Goal: Obtain resource: Download file/media

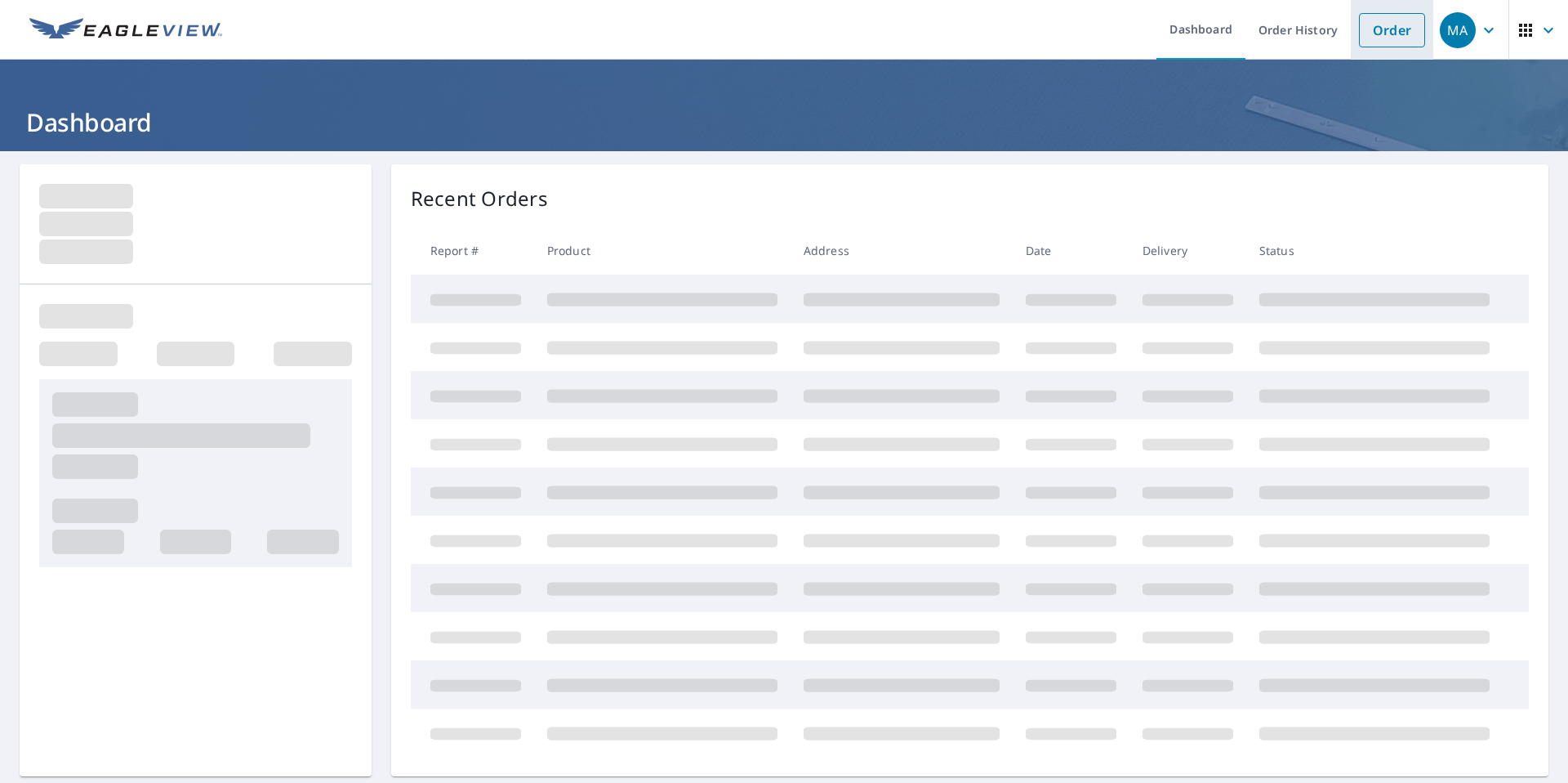
click at [1375, 22] on link "Order" at bounding box center [1392, 30] width 66 height 34
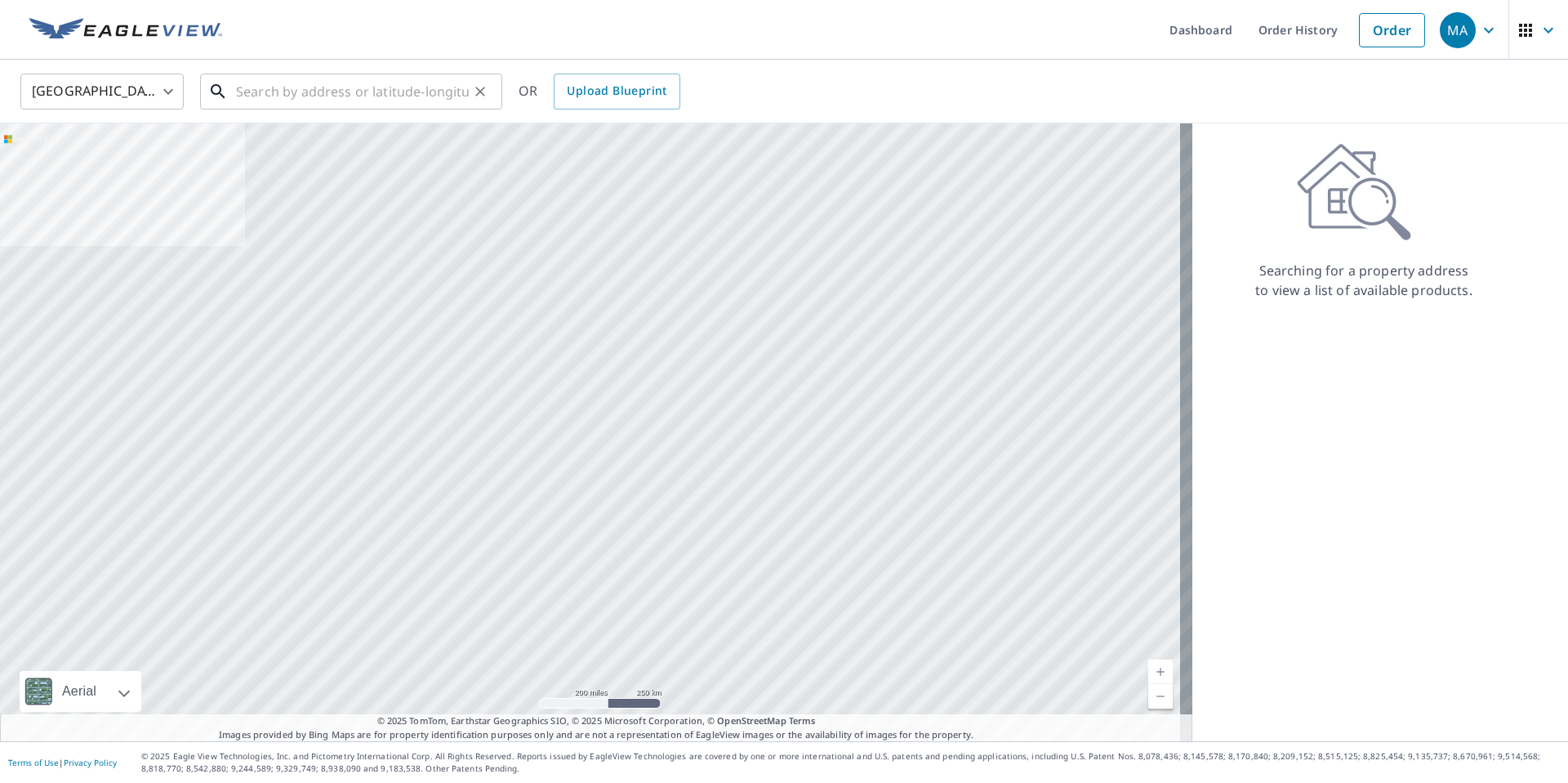
click at [401, 83] on input "text" at bounding box center [352, 91] width 233 height 45
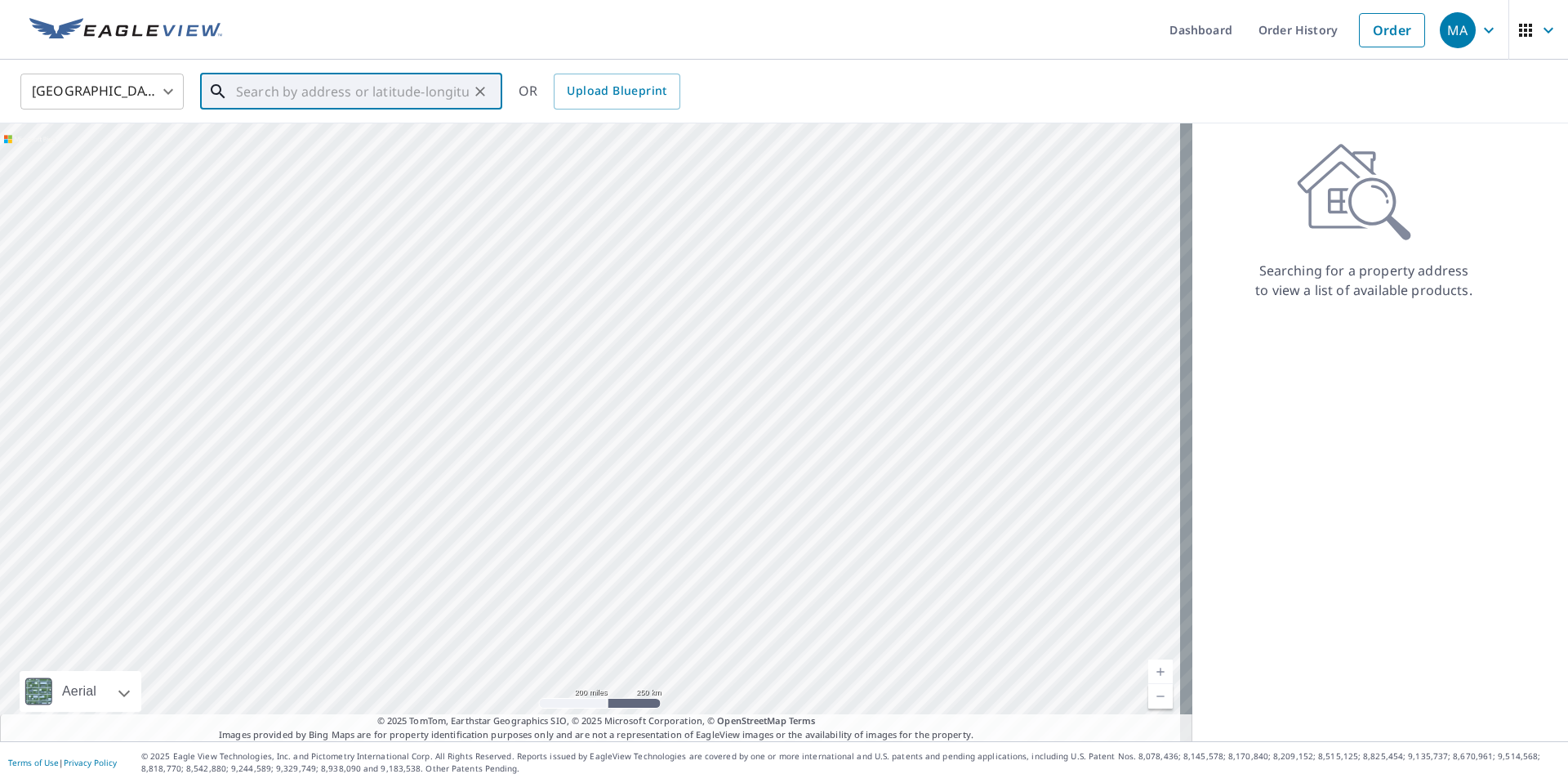
type input "√"
paste input "5107 Bright Oak Ct, Spring, TX 77373"
click at [305, 146] on span "5107 Bright Oak Ct" at bounding box center [360, 139] width 256 height 19
type input "5107 Bright Oak Ct Spring, TX 77373"
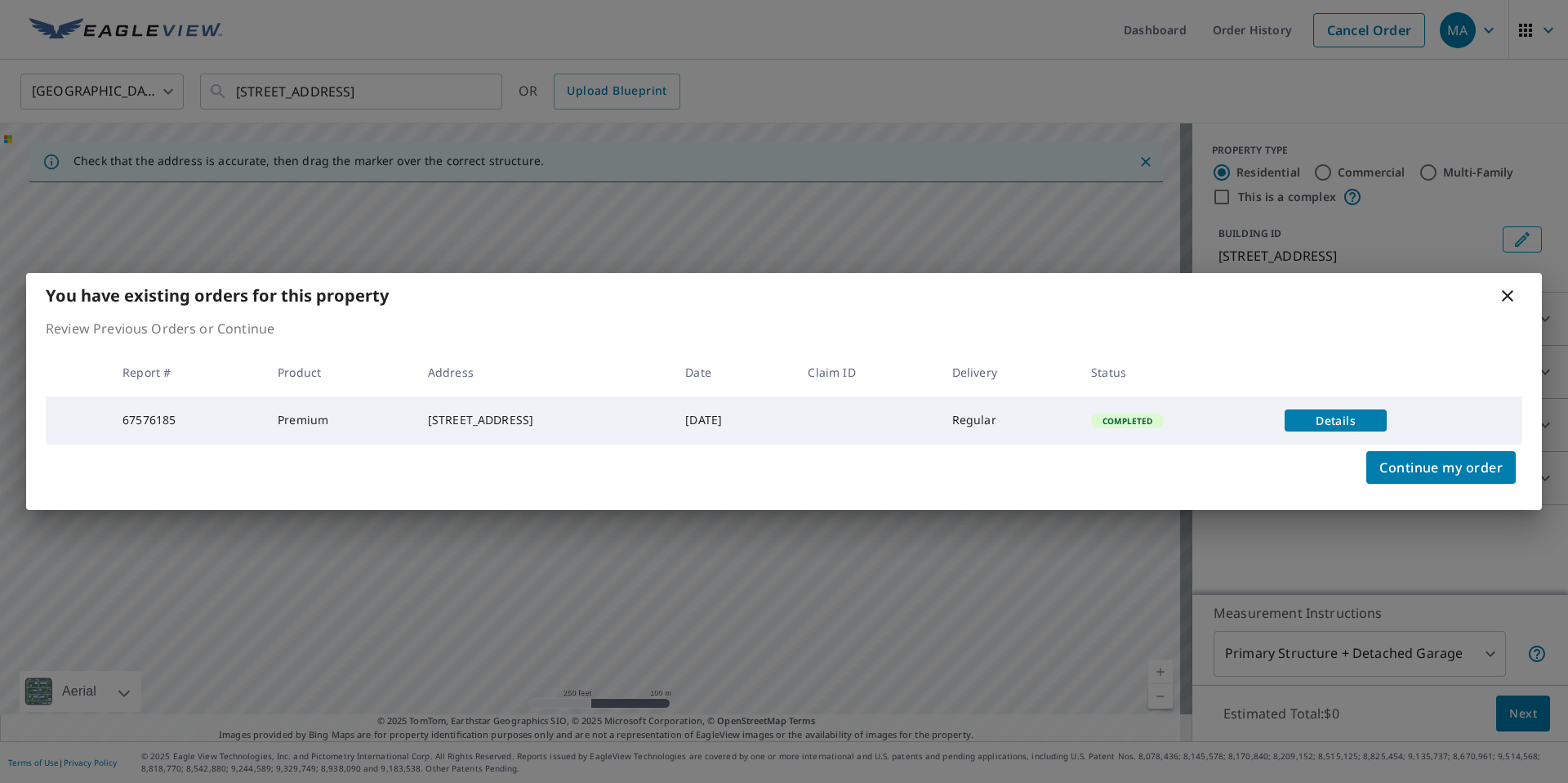
click at [1340, 413] on span "Details" at bounding box center [1335, 421] width 82 height 16
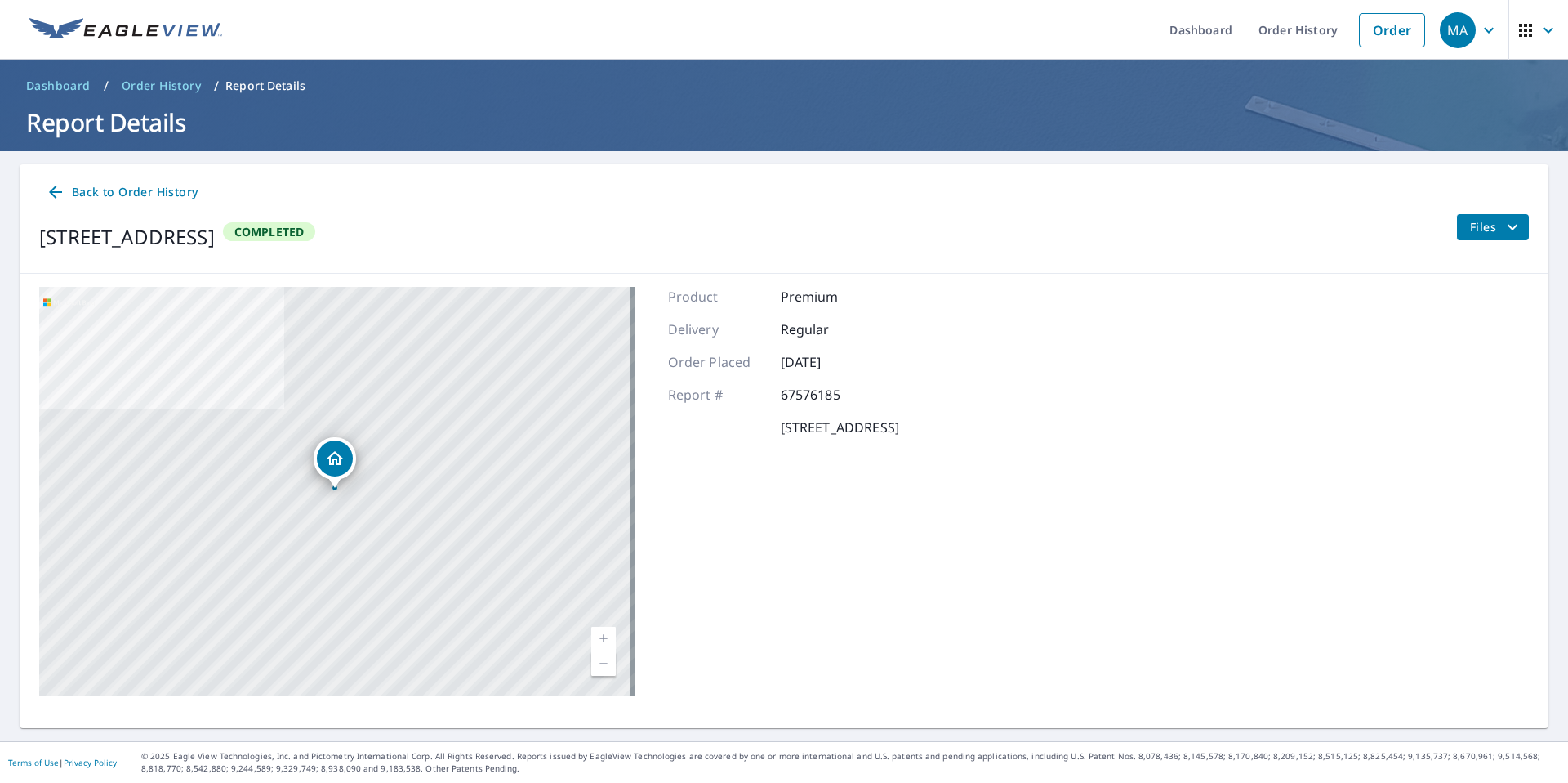
click at [1456, 217] on button "Files" at bounding box center [1492, 227] width 73 height 26
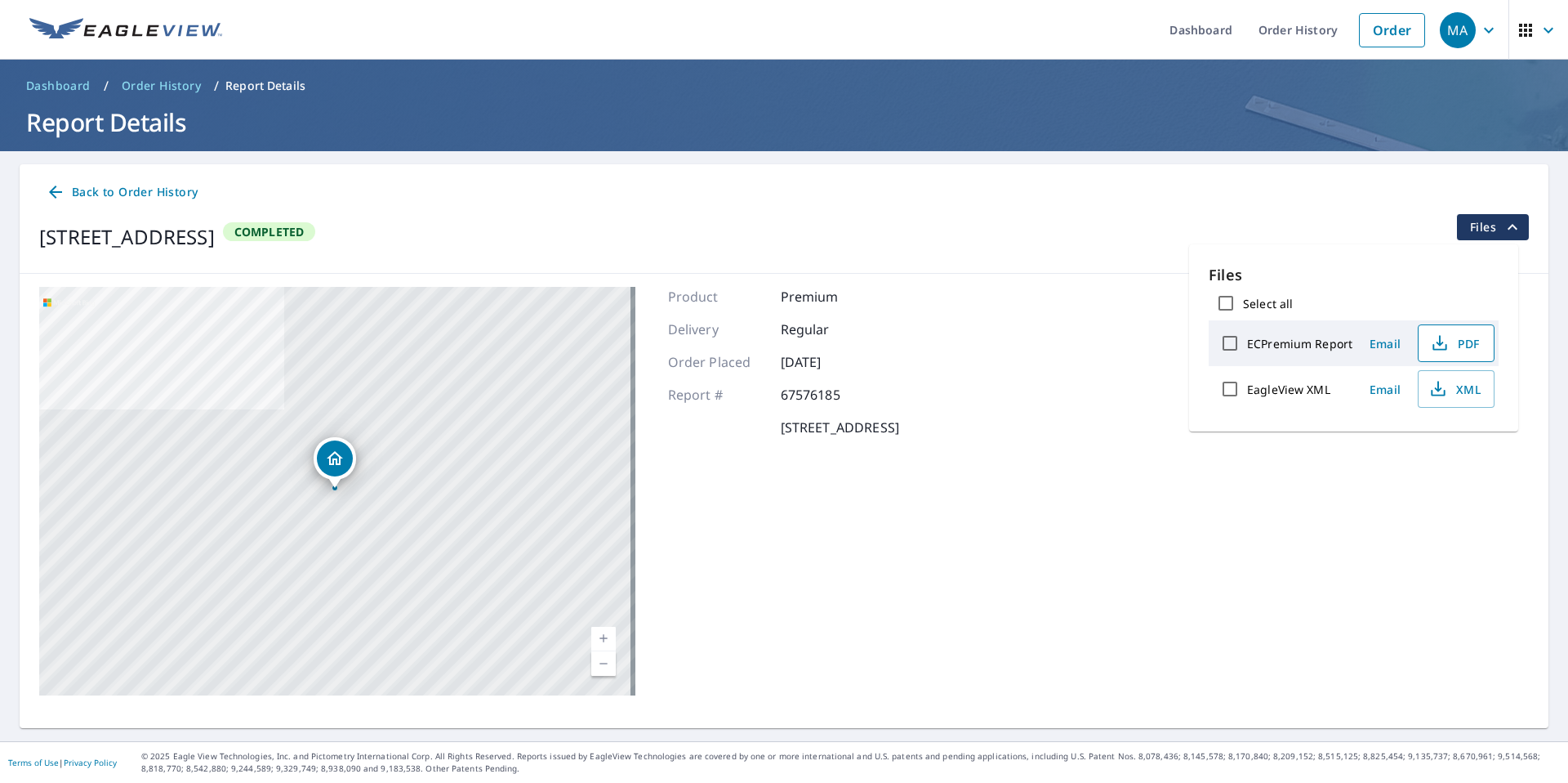
click at [1456, 340] on span "PDF" at bounding box center [1454, 343] width 52 height 19
